Goal: Find contact information: Find contact information

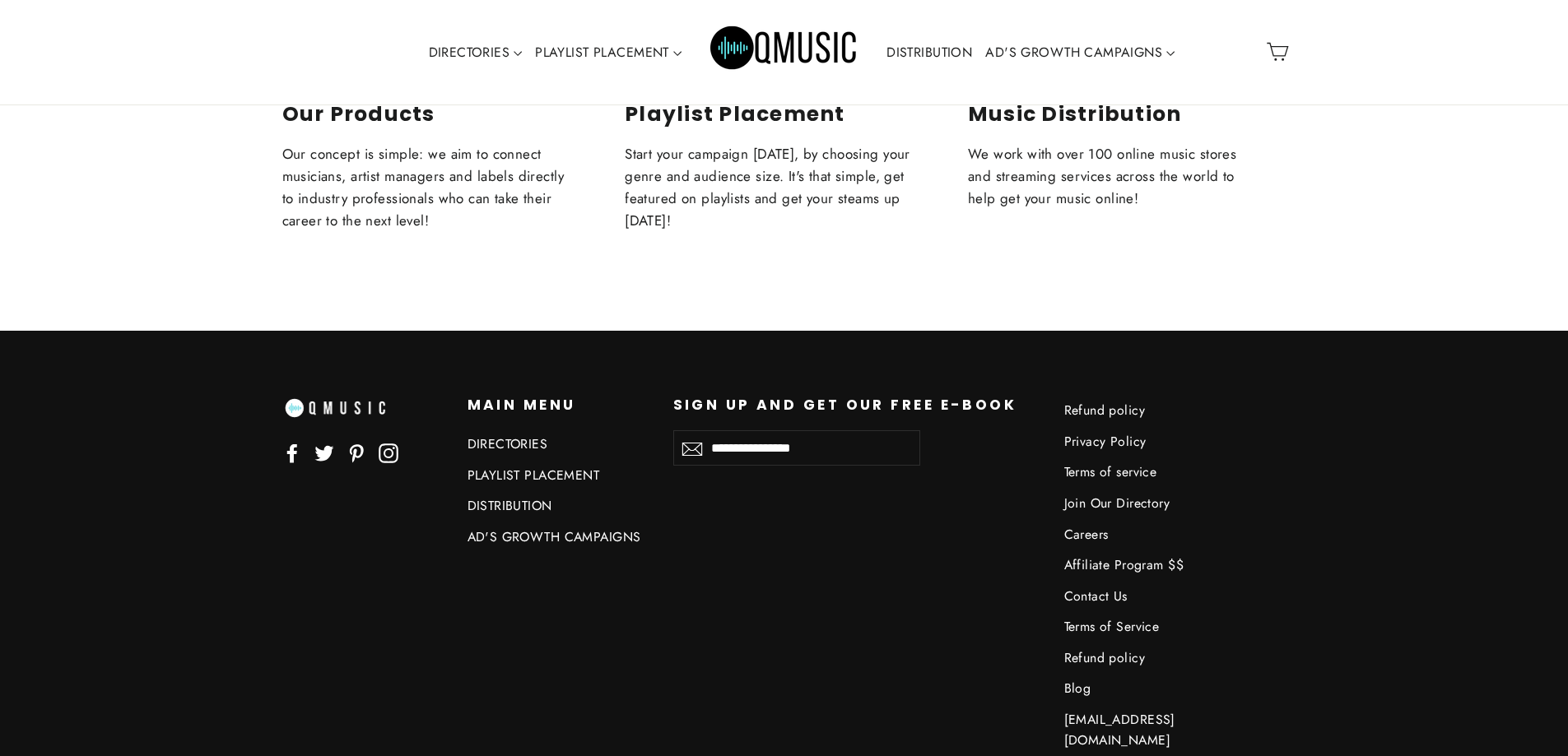
scroll to position [7325, 0]
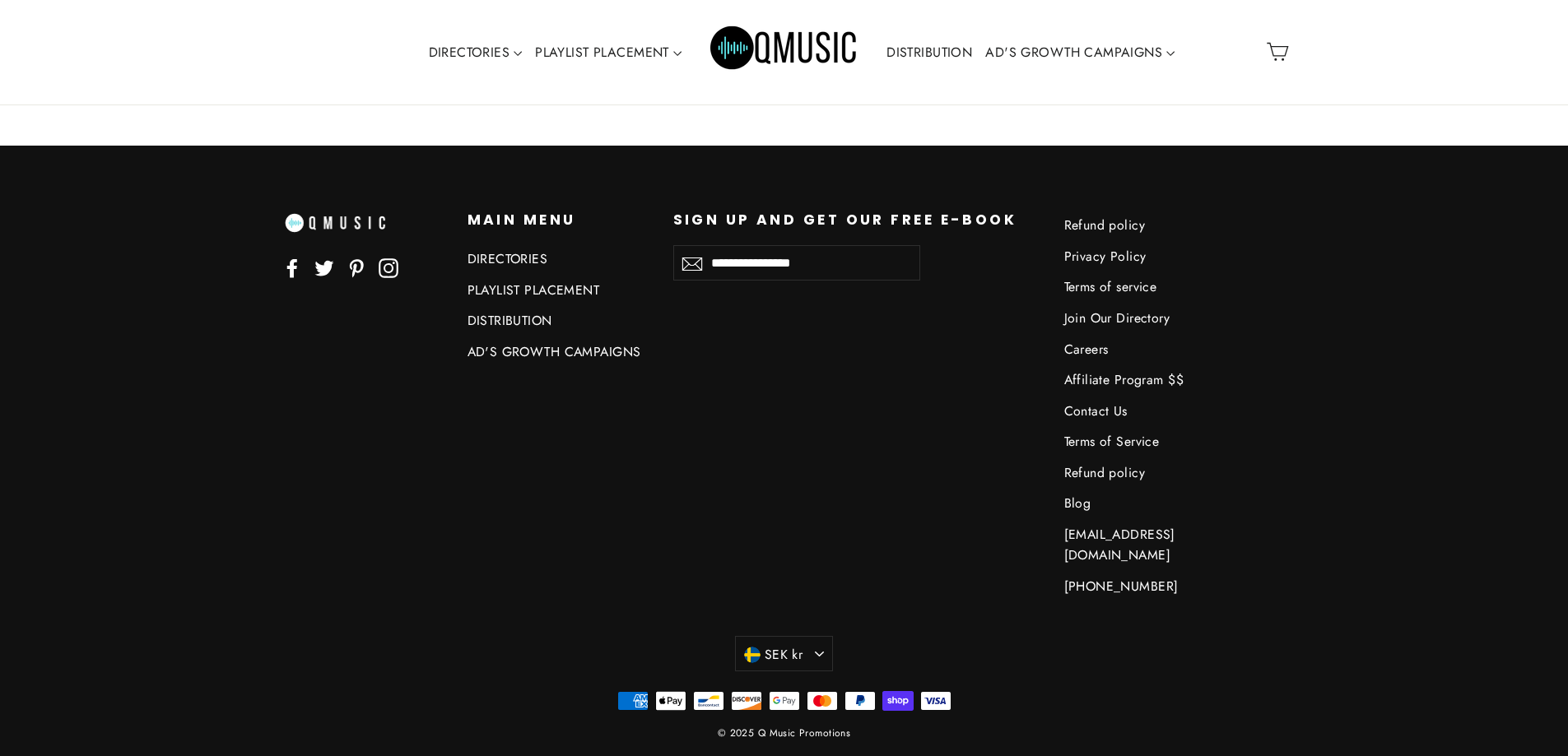
click at [1086, 407] on link "Contact Us" at bounding box center [1155, 411] width 181 height 28
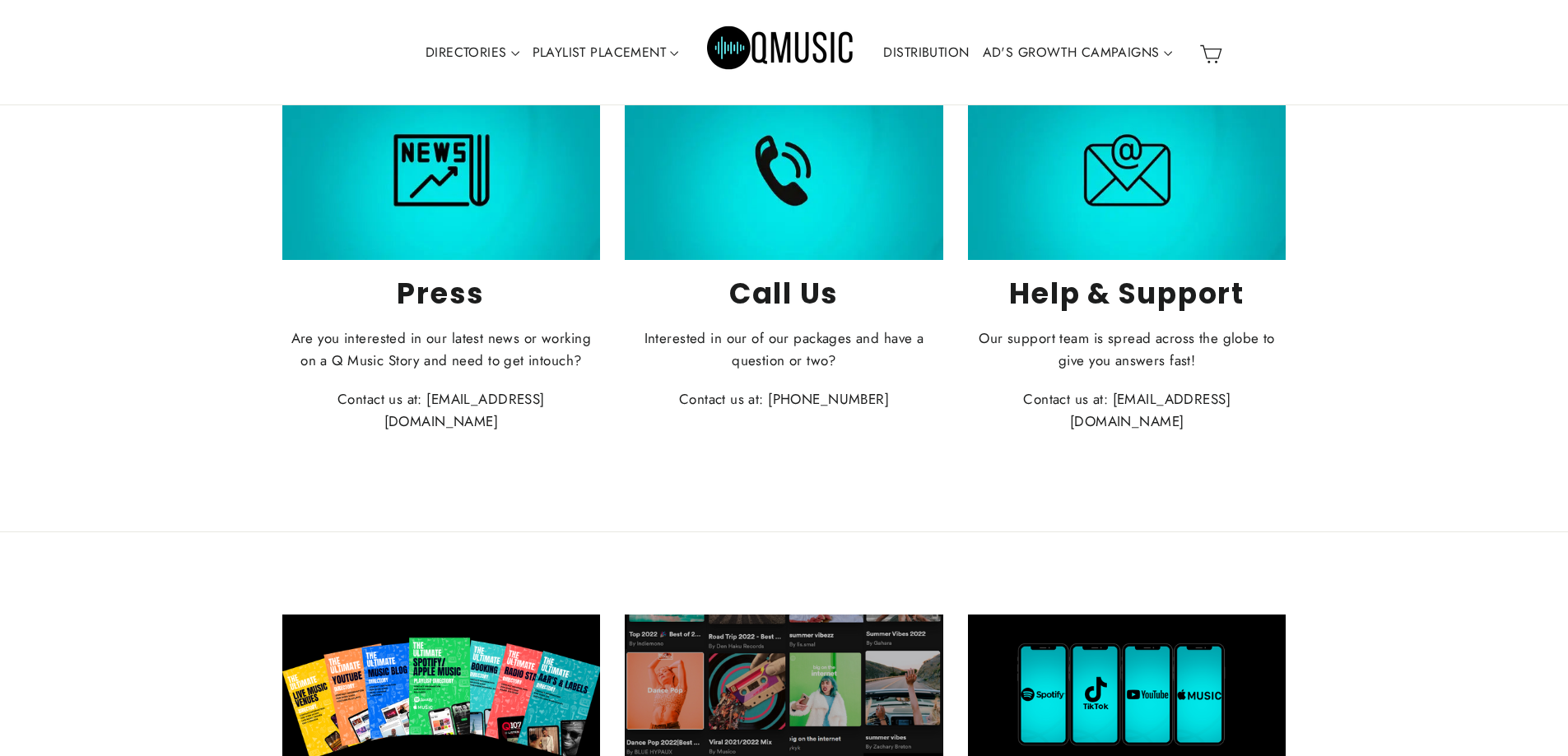
scroll to position [277, 0]
drag, startPoint x: 1082, startPoint y: 402, endPoint x: 1260, endPoint y: 406, distance: 178.0
click at [1260, 406] on p "Contact us at: [EMAIL_ADDRESS][DOMAIN_NAME]" at bounding box center [1127, 410] width 319 height 44
copy p "[EMAIL_ADDRESS][DOMAIN_NAME]"
